Goal: Check status: Check status

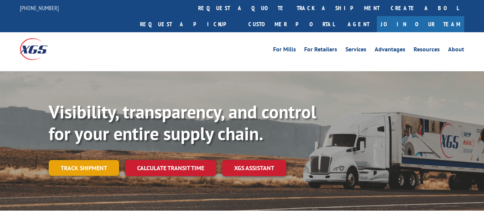
click at [100, 160] on link "Track shipment" at bounding box center [84, 168] width 70 height 16
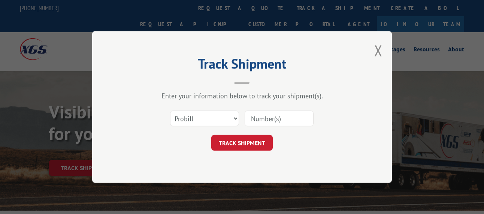
click at [269, 118] on input at bounding box center [279, 118] width 69 height 16
type input "17516326"
click button "TRACK SHIPMENT" at bounding box center [241, 143] width 61 height 16
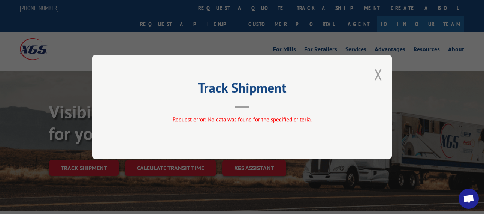
click at [379, 75] on button "Close modal" at bounding box center [378, 74] width 8 height 20
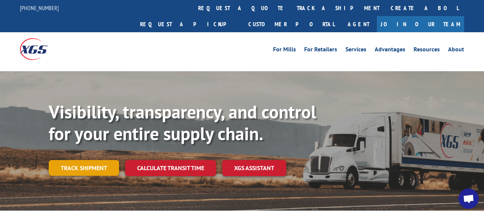
click at [58, 160] on link "Track shipment" at bounding box center [84, 168] width 70 height 16
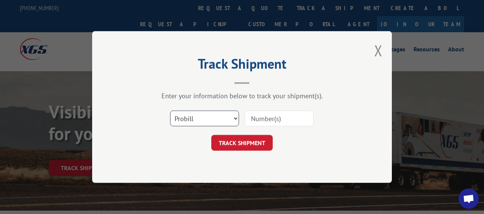
click at [232, 121] on select "Select category... Probill BOL PO" at bounding box center [204, 118] width 69 height 16
select select "bol"
click at [170, 110] on select "Select category... Probill BOL PO" at bounding box center [204, 118] width 69 height 16
click at [265, 118] on input at bounding box center [279, 118] width 69 height 16
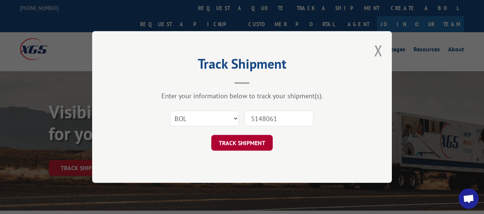
type input "5148061"
click at [245, 143] on button "TRACK SHIPMENT" at bounding box center [241, 143] width 61 height 16
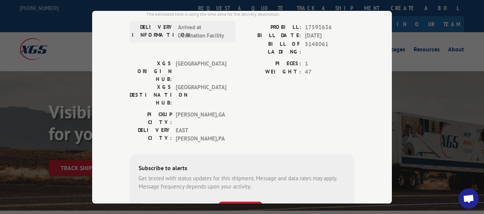
scroll to position [262, 0]
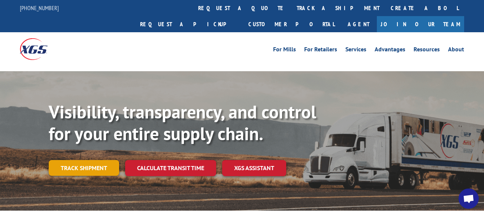
click at [82, 160] on link "Track shipment" at bounding box center [84, 168] width 70 height 16
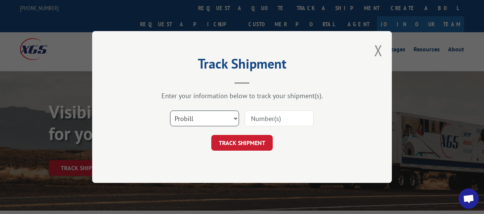
click at [231, 119] on select "Select category... Probill BOL PO" at bounding box center [204, 118] width 69 height 16
click at [170, 110] on select "Select category... Probill BOL PO" at bounding box center [204, 118] width 69 height 16
click at [289, 115] on input at bounding box center [279, 118] width 69 height 16
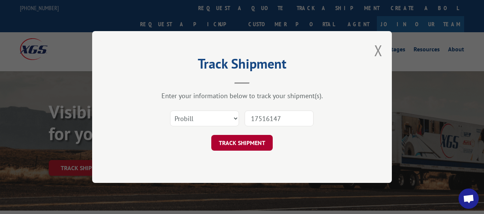
type input "17516147"
click at [259, 144] on button "TRACK SHIPMENT" at bounding box center [241, 143] width 61 height 16
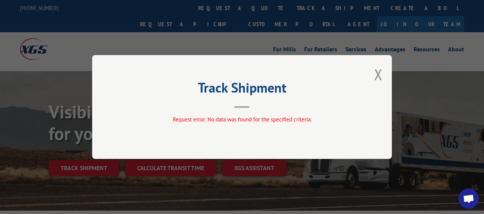
click at [376, 79] on button "Close modal" at bounding box center [378, 74] width 8 height 20
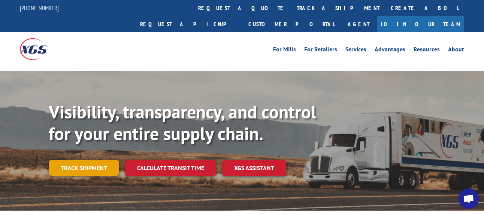
click at [61, 160] on link "Track shipment" at bounding box center [84, 168] width 70 height 16
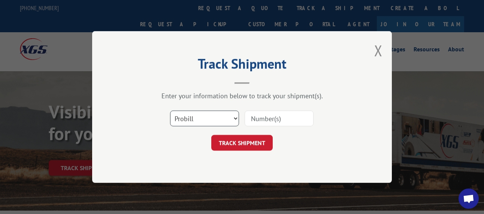
click at [236, 116] on select "Select category... Probill BOL PO" at bounding box center [204, 118] width 69 height 16
select select "bol"
click at [170, 110] on select "Select category... Probill BOL PO" at bounding box center [204, 118] width 69 height 16
click at [254, 120] on input at bounding box center [279, 118] width 69 height 16
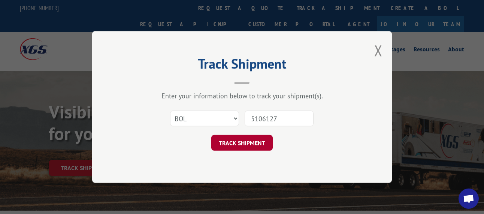
type input "5106127"
click at [263, 146] on button "TRACK SHIPMENT" at bounding box center [241, 143] width 61 height 16
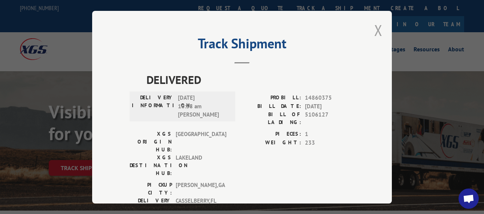
click at [376, 30] on button "Close modal" at bounding box center [378, 30] width 8 height 20
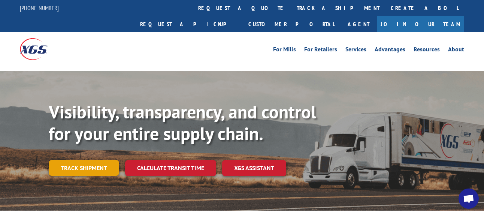
click at [87, 160] on link "Track shipment" at bounding box center [84, 168] width 70 height 16
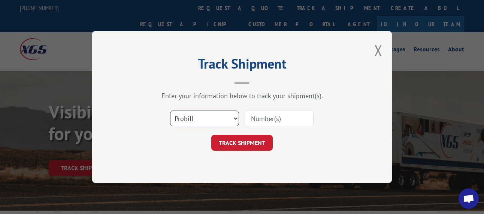
click at [234, 120] on select "Select category... Probill BOL PO" at bounding box center [204, 118] width 69 height 16
click at [170, 110] on select "Select category... Probill BOL PO" at bounding box center [204, 118] width 69 height 16
click at [264, 117] on input at bounding box center [279, 118] width 69 height 16
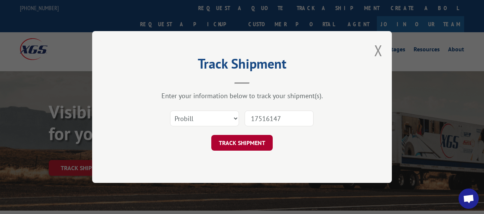
type input "17516147"
click at [244, 145] on button "TRACK SHIPMENT" at bounding box center [241, 143] width 61 height 16
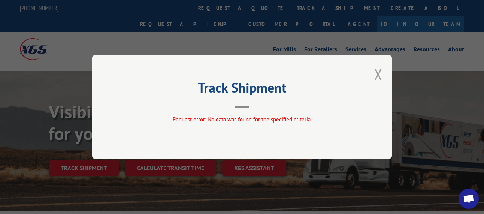
click at [378, 72] on button "Close modal" at bounding box center [378, 74] width 8 height 20
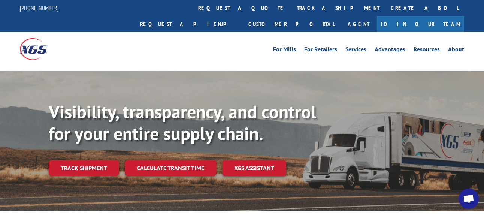
click at [91, 160] on link "Track shipment" at bounding box center [84, 168] width 70 height 16
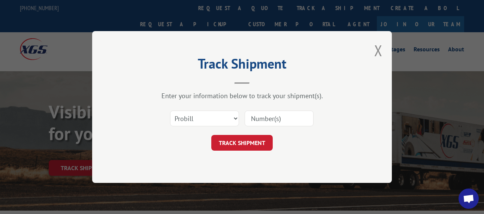
click at [260, 120] on input at bounding box center [279, 118] width 69 height 16
type input "17516147"
click at [256, 142] on button "TRACK SHIPMENT" at bounding box center [241, 143] width 61 height 16
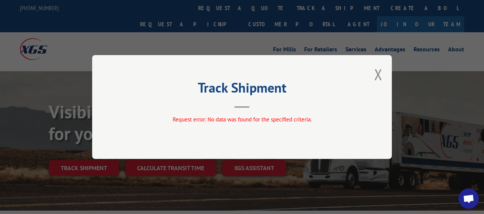
click at [374, 74] on div "Track Shipment Request error: No data was found for the specified criteria." at bounding box center [242, 107] width 300 height 104
click at [381, 80] on button "Close modal" at bounding box center [378, 74] width 8 height 20
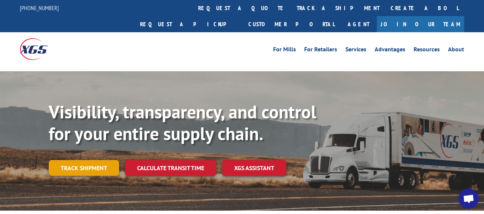
click at [85, 160] on link "Track shipment" at bounding box center [84, 168] width 70 height 16
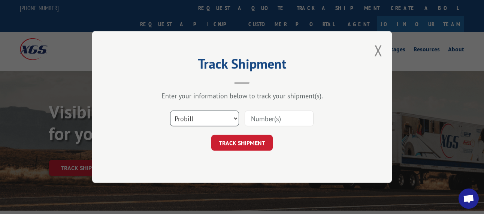
click at [225, 119] on select "Select category... Probill BOL PO" at bounding box center [204, 118] width 69 height 16
select select "bol"
click at [170, 110] on select "Select category... Probill BOL PO" at bounding box center [204, 118] width 69 height 16
click at [270, 116] on input at bounding box center [279, 118] width 69 height 16
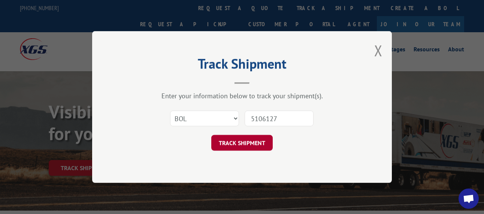
type input "5106127"
click at [252, 146] on button "TRACK SHIPMENT" at bounding box center [241, 143] width 61 height 16
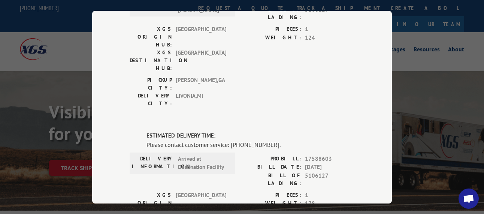
scroll to position [258, 0]
